Goal: Navigation & Orientation: Find specific page/section

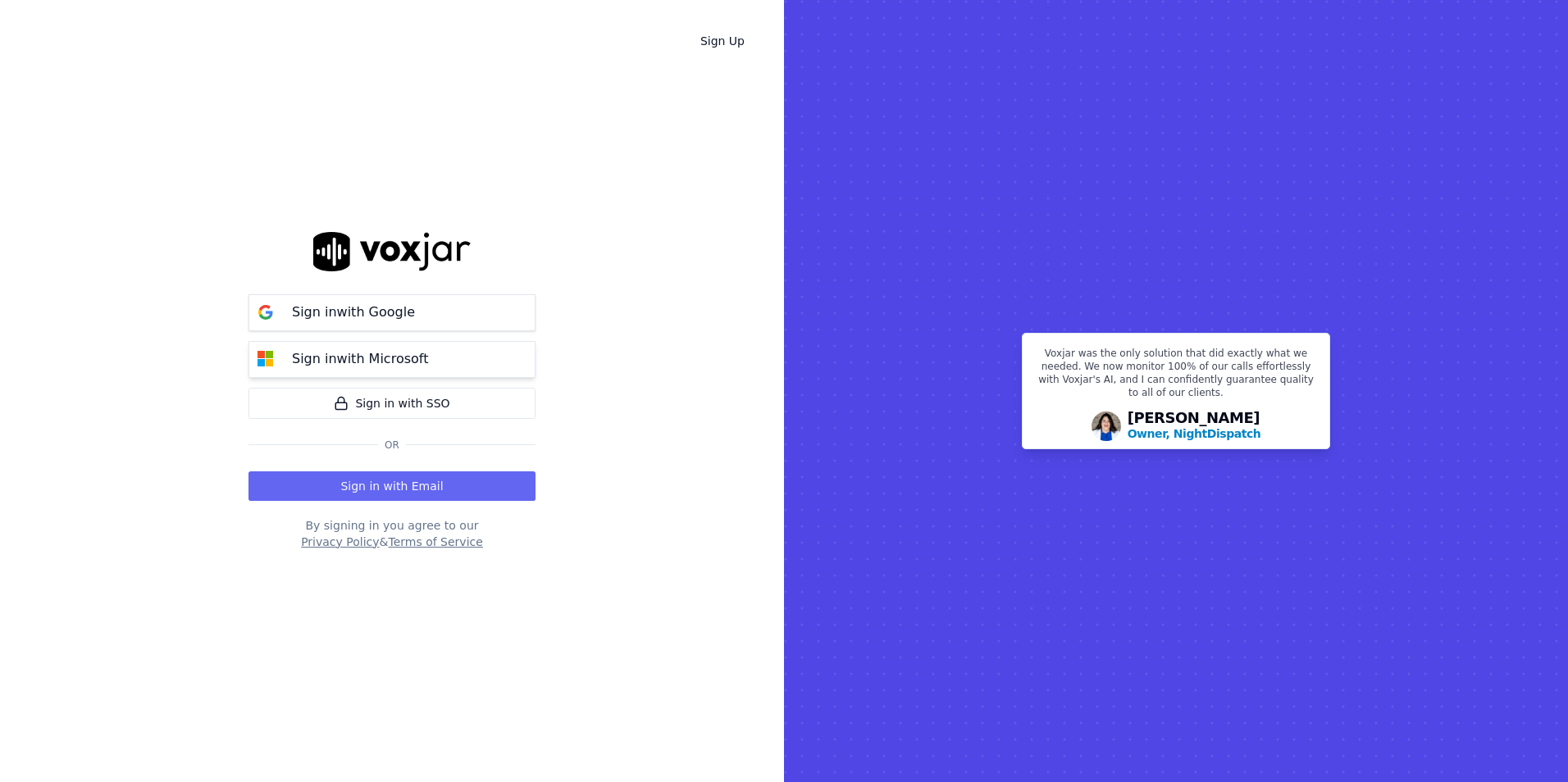
click at [328, 358] on p "Sign in with Microsoft" at bounding box center [359, 358] width 136 height 20
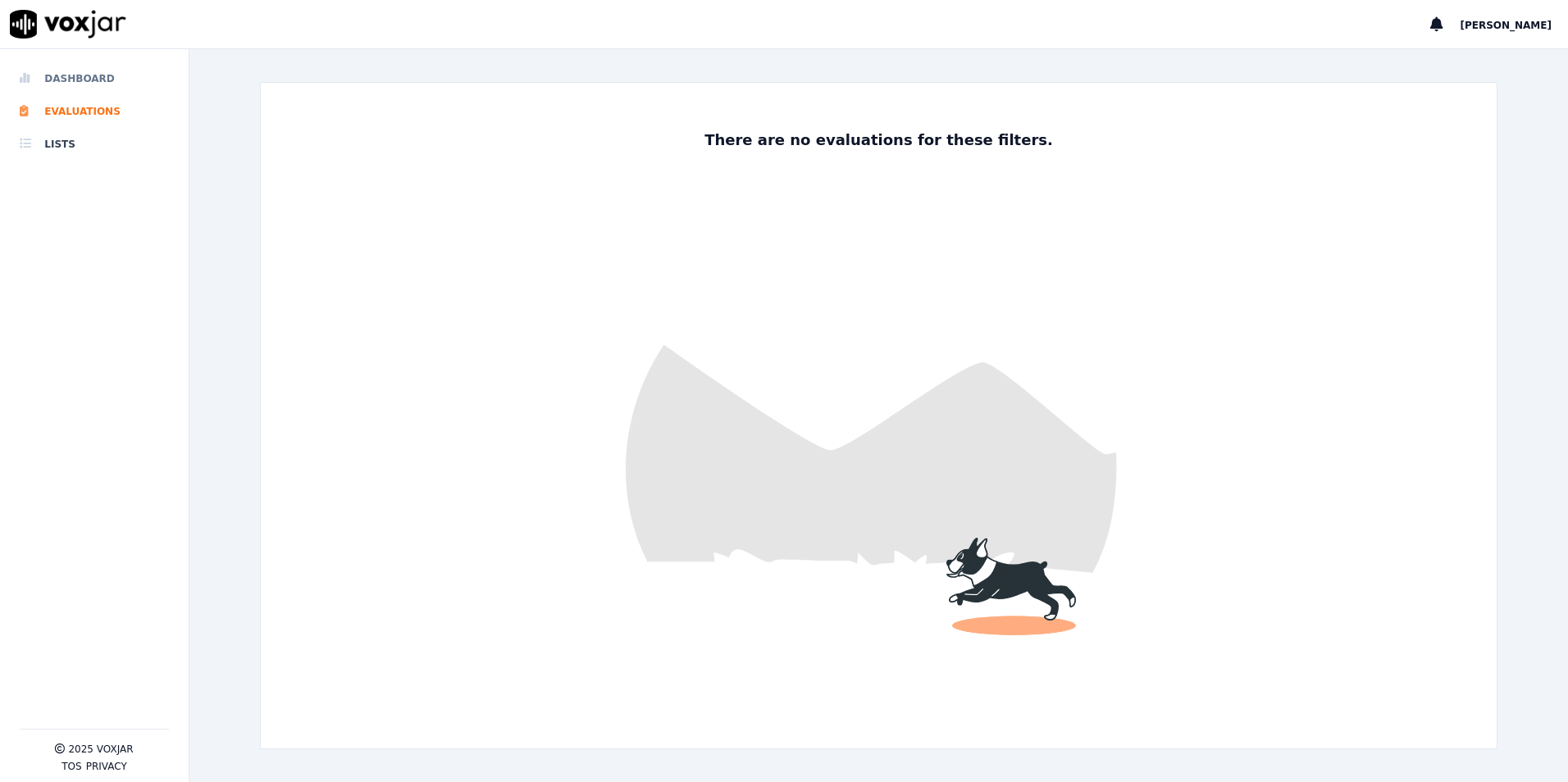
click at [59, 74] on li "Dashboard" at bounding box center [95, 79] width 149 height 33
